Goal: Complete application form

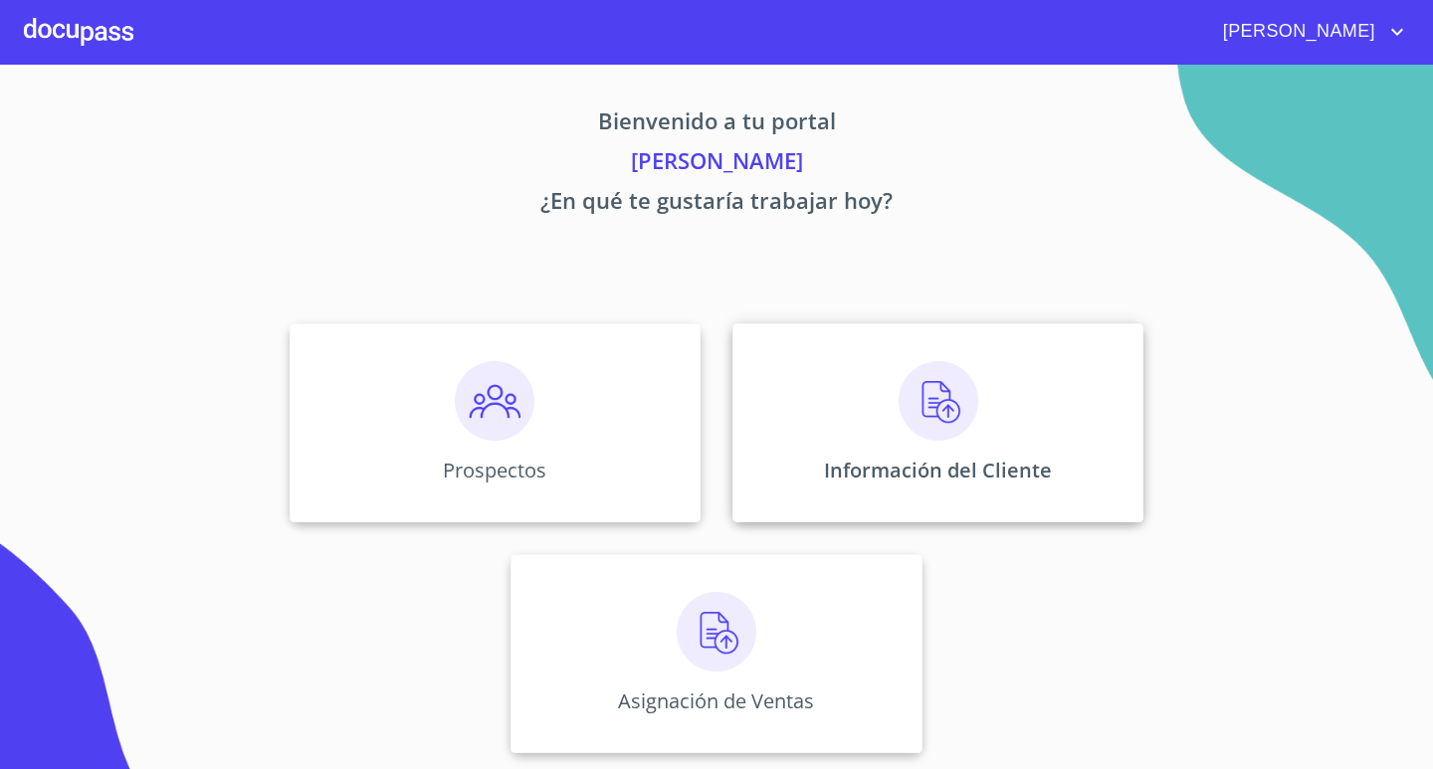
click at [947, 412] on img at bounding box center [939, 401] width 80 height 80
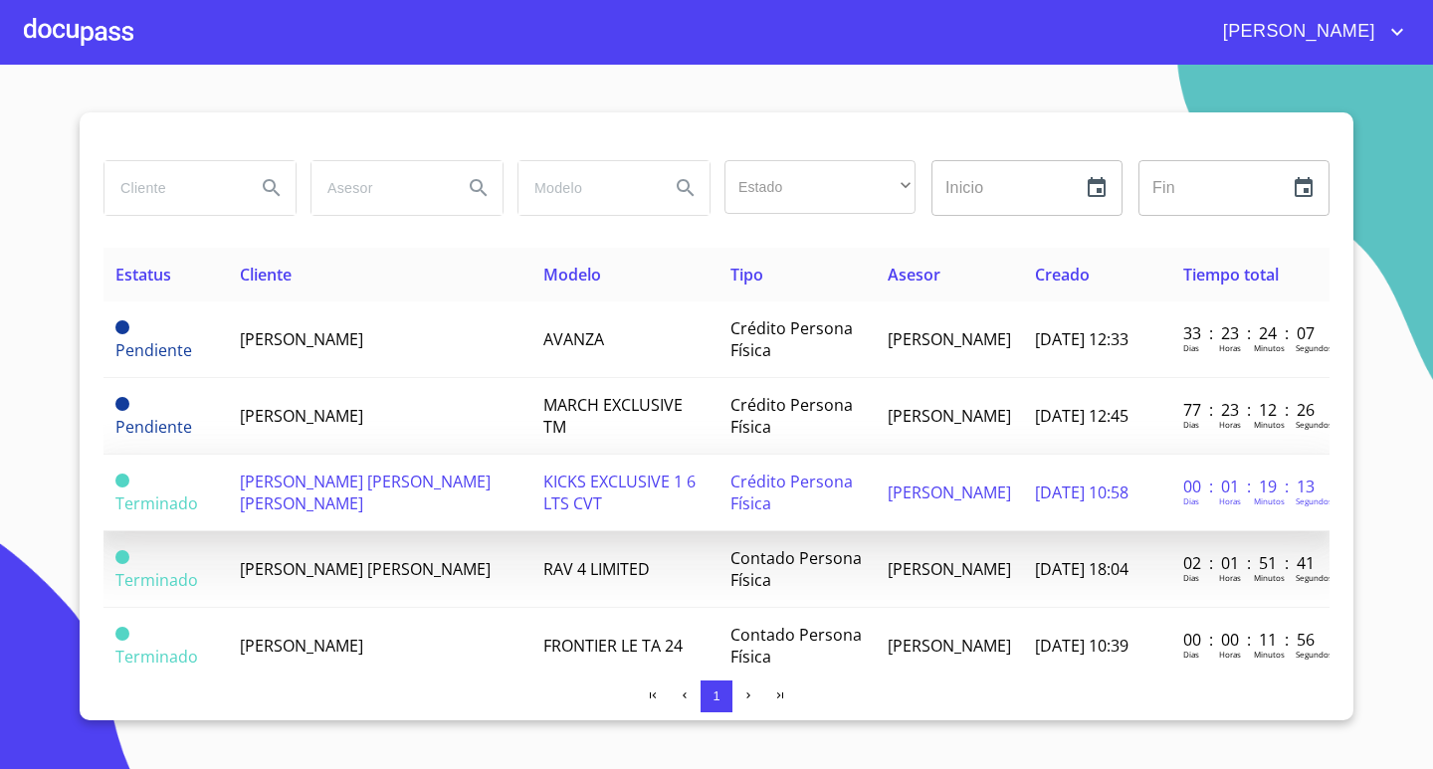
click at [354, 496] on td "[PERSON_NAME] [PERSON_NAME] [PERSON_NAME]" at bounding box center [380, 493] width 305 height 77
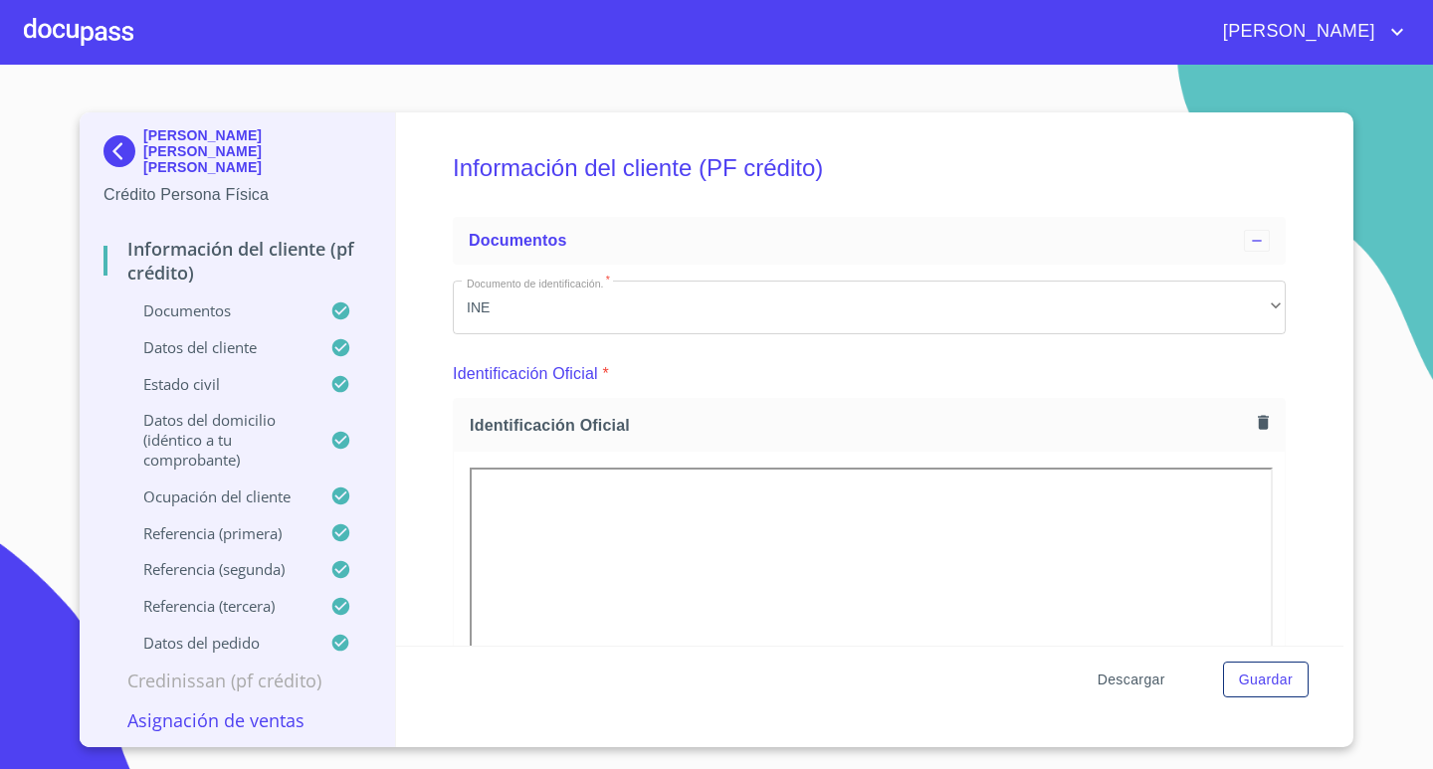
click at [1132, 679] on span "Descargar" at bounding box center [1132, 680] width 68 height 25
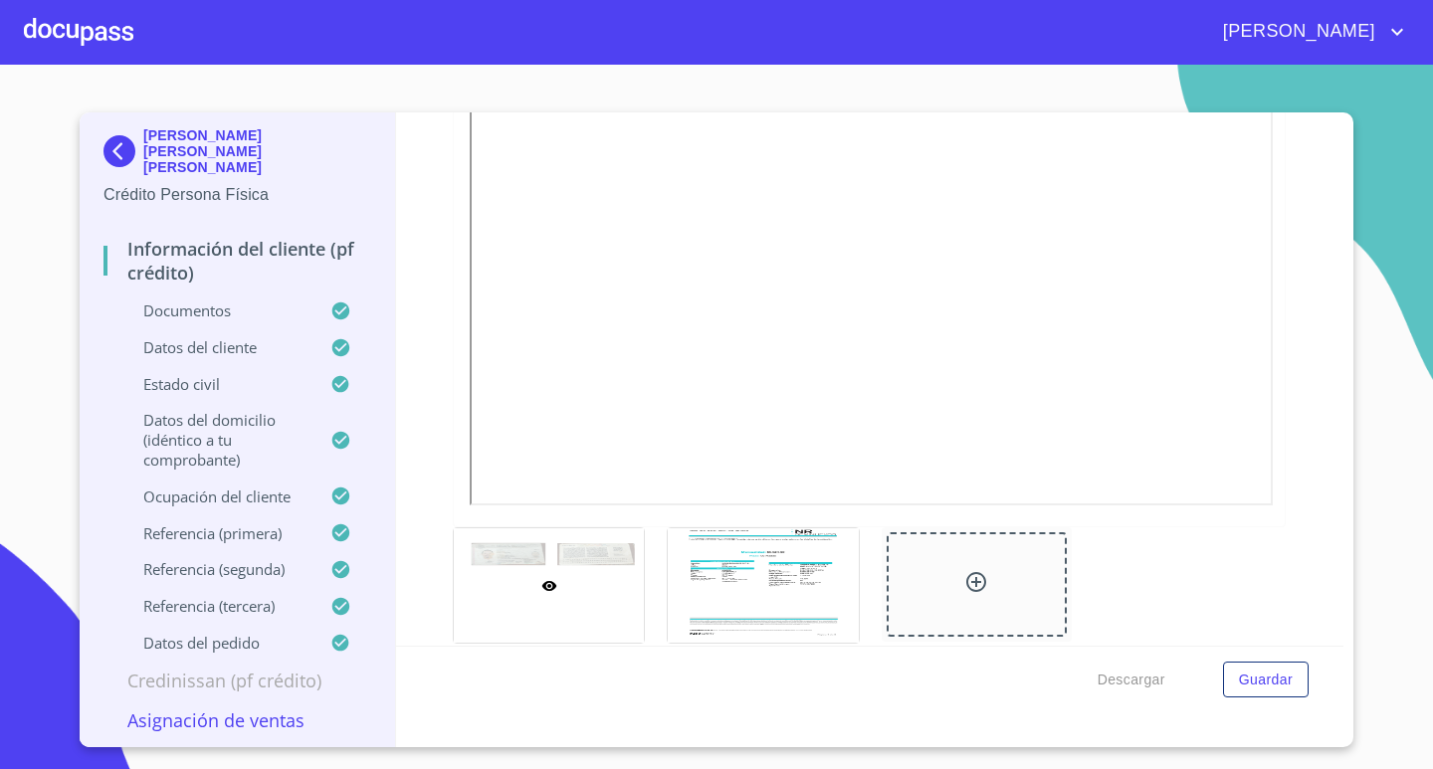
scroll to position [398, 0]
